Goal: Information Seeking & Learning: Learn about a topic

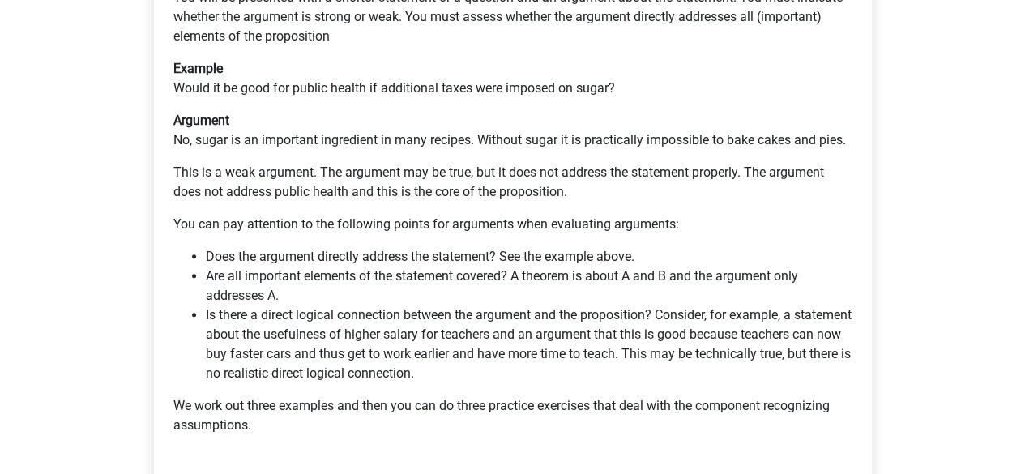
scroll to position [395, 0]
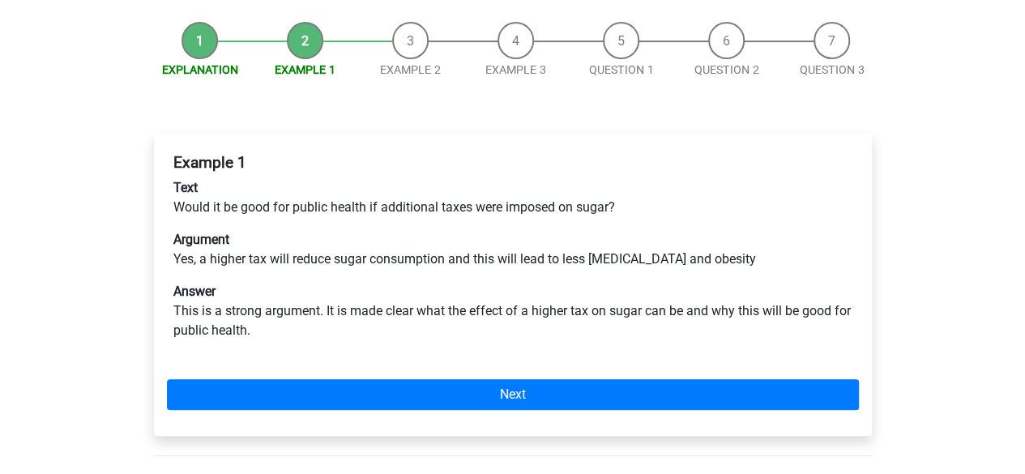
scroll to position [230, 0]
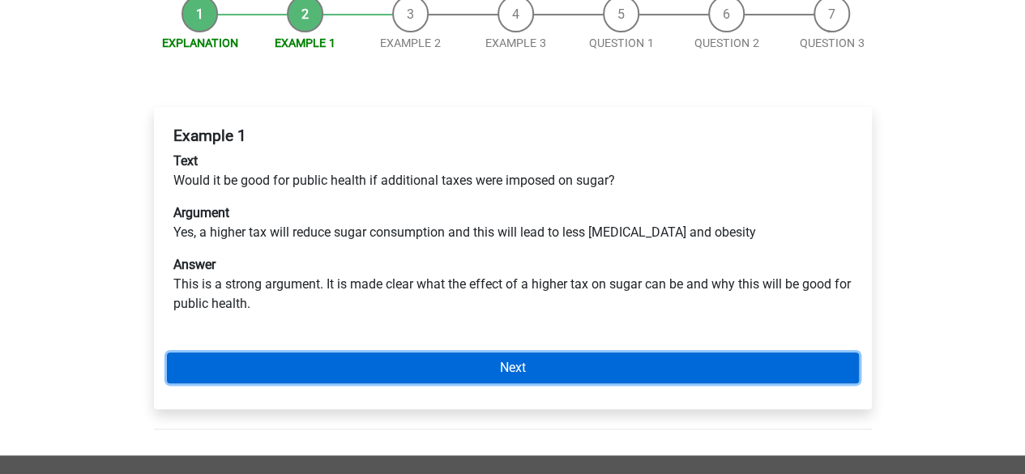
click at [395, 353] on link "Next" at bounding box center [513, 368] width 692 height 31
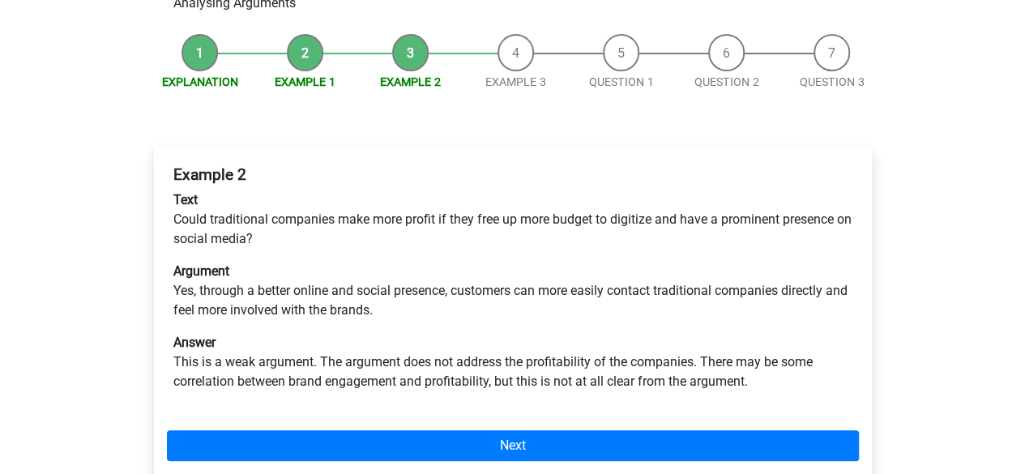
scroll to position [200, 0]
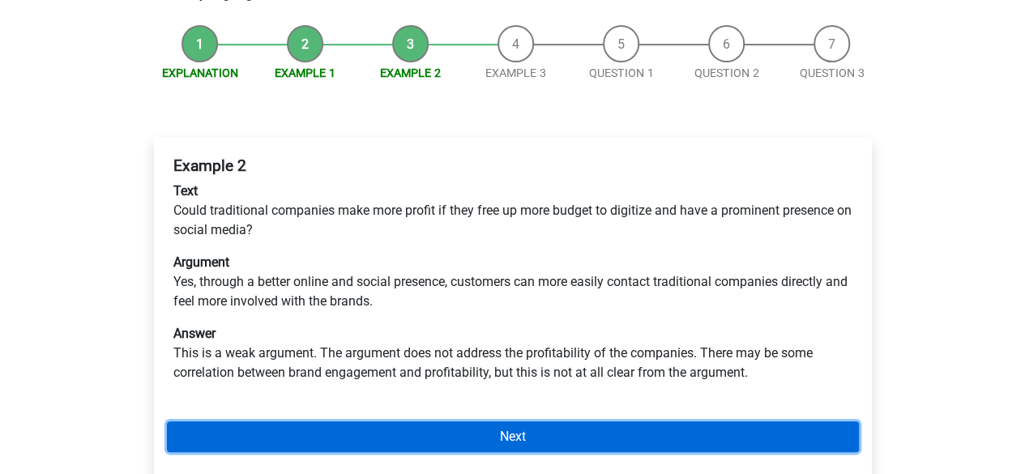
click at [370, 421] on link "Next" at bounding box center [513, 436] width 692 height 31
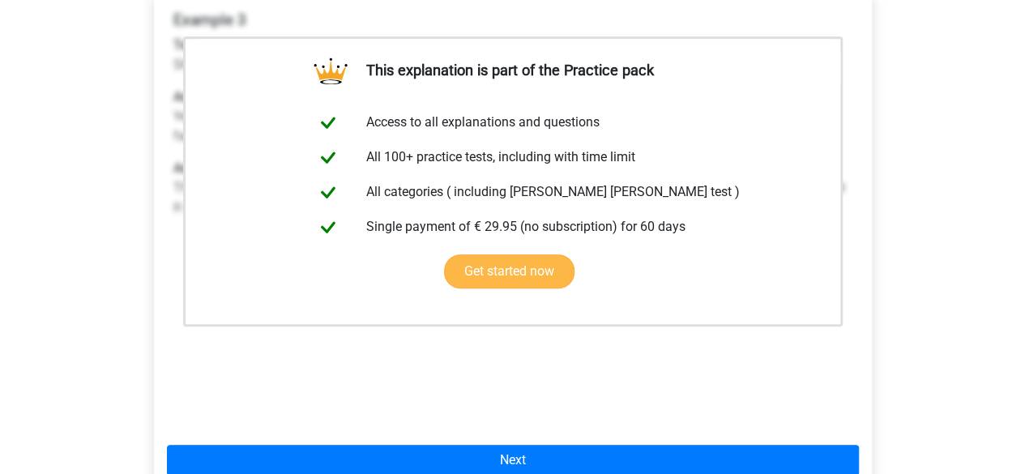
scroll to position [344, 0]
